Goal: Navigation & Orientation: Go to known website

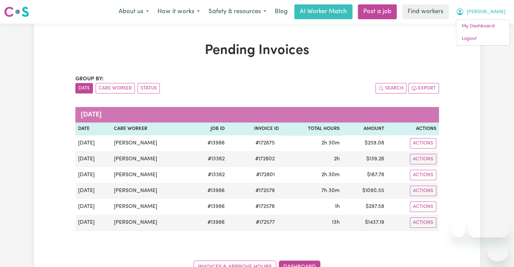
click at [494, 38] on link "Logout" at bounding box center [483, 38] width 53 height 13
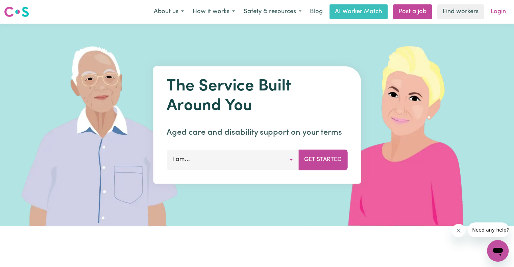
click at [499, 14] on link "Login" at bounding box center [498, 11] width 23 height 15
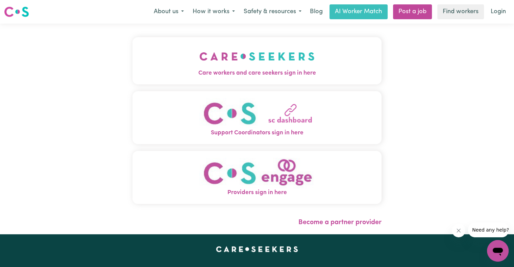
click at [233, 67] on img "Care workers and care seekers sign in here" at bounding box center [257, 56] width 115 height 25
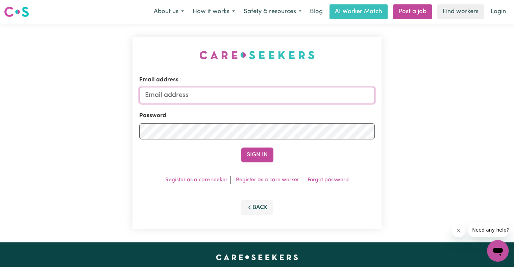
click at [207, 98] on input "Email address" at bounding box center [257, 95] width 236 height 16
click at [241, 148] on button "Sign In" at bounding box center [257, 155] width 32 height 15
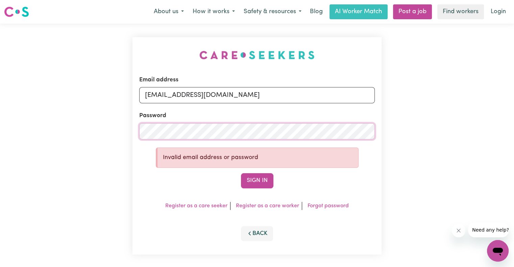
click at [54, 130] on div "Email address [EMAIL_ADDRESS][DOMAIN_NAME] Password Invalid email address or pa…" at bounding box center [257, 146] width 514 height 245
click at [241, 173] on button "Sign In" at bounding box center [257, 180] width 32 height 15
click at [84, 117] on div "Email address [EMAIL_ADDRESS][DOMAIN_NAME] Password Invalid email address or pa…" at bounding box center [257, 146] width 514 height 245
click at [241, 173] on button "Sign In" at bounding box center [257, 180] width 32 height 15
click at [132, 130] on div "Email address [EMAIL_ADDRESS][DOMAIN_NAME] Password Invalid email address or pa…" at bounding box center [257, 146] width 257 height 245
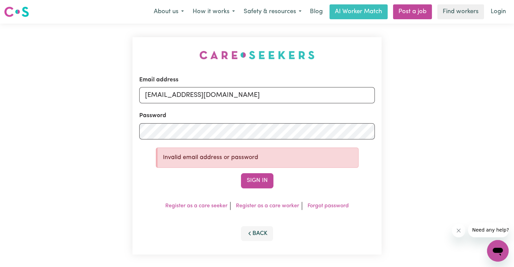
drag, startPoint x: 472, startPoint y: 163, endPoint x: 434, endPoint y: 156, distance: 38.9
click at [472, 163] on div "Email address [EMAIL_ADDRESS][DOMAIN_NAME] Password Invalid email address or pa…" at bounding box center [257, 146] width 514 height 245
click at [95, 132] on div "Email address [EMAIL_ADDRESS][DOMAIN_NAME] Password Invalid email address or pa…" at bounding box center [257, 146] width 514 height 245
click at [241, 173] on button "Sign In" at bounding box center [257, 180] width 32 height 15
click at [46, 109] on div "Email address [EMAIL_ADDRESS][DOMAIN_NAME] Password Invalid email address or pa…" at bounding box center [257, 146] width 514 height 245
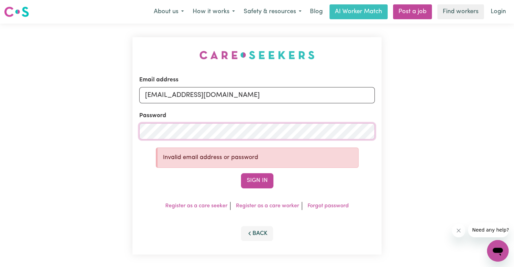
click at [241, 173] on button "Sign In" at bounding box center [257, 180] width 32 height 15
drag, startPoint x: 179, startPoint y: 92, endPoint x: 340, endPoint y: 103, distance: 161.3
click at [340, 103] on input "[EMAIL_ADDRESS][DOMAIN_NAME]" at bounding box center [257, 95] width 236 height 16
paste input "JoshuaGra"
type input "[EMAIL_ADDRESS][DOMAIN_NAME]"
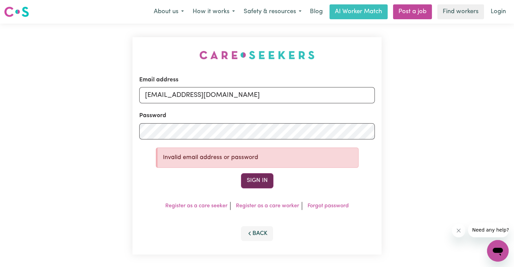
click at [267, 182] on button "Sign In" at bounding box center [257, 180] width 32 height 15
